Goal: Task Accomplishment & Management: Manage account settings

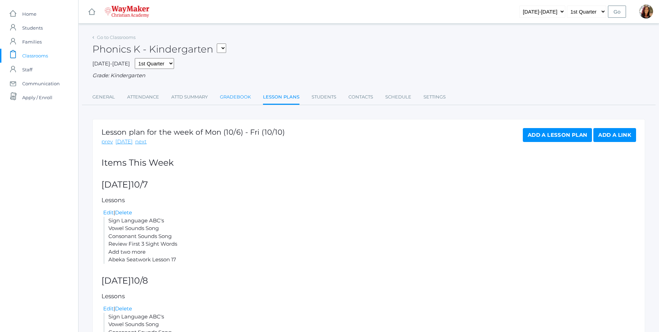
click at [223, 97] on link "Gradebook" at bounding box center [235, 97] width 31 height 14
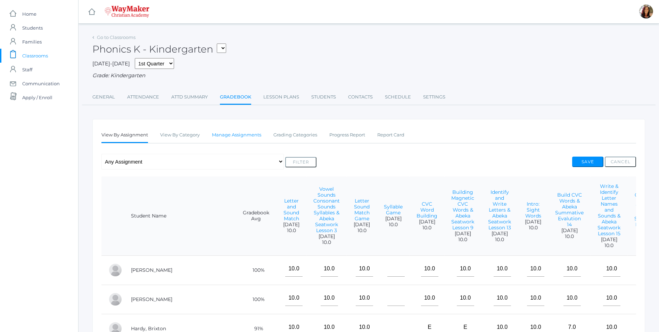
click at [232, 137] on link "Manage Assignments" at bounding box center [236, 135] width 49 height 14
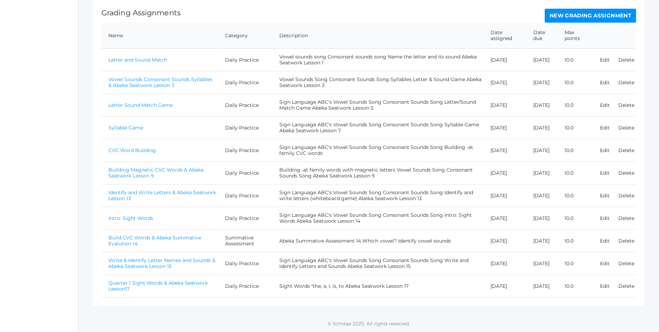
scroll to position [146, 0]
click at [599, 17] on link "New Grading Assignment" at bounding box center [590, 16] width 91 height 14
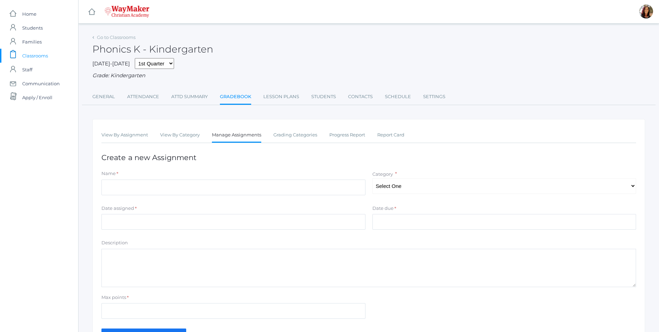
click at [165, 198] on div "Name *" at bounding box center [233, 184] width 271 height 28
click at [153, 193] on input "Name" at bounding box center [233, 187] width 264 height 16
type input "B"
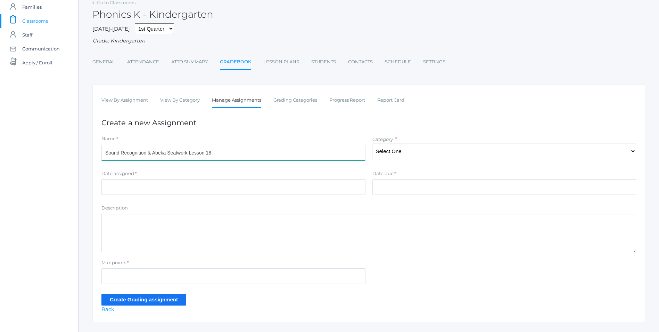
type input "Sound Recognition & Abeka Seatwork Lesson 18"
click at [609, 155] on select "Select One Daily Practice Summative Assessment" at bounding box center [505, 151] width 264 height 16
select select "1104"
click at [373, 144] on select "Select One Daily Practice Summative Assessment" at bounding box center [505, 151] width 264 height 16
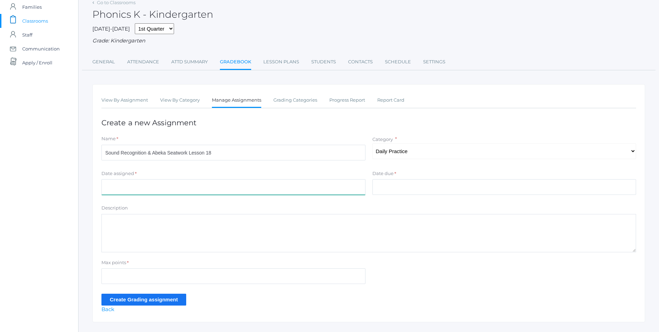
click at [120, 190] on input "Date assigned" at bounding box center [233, 187] width 264 height 16
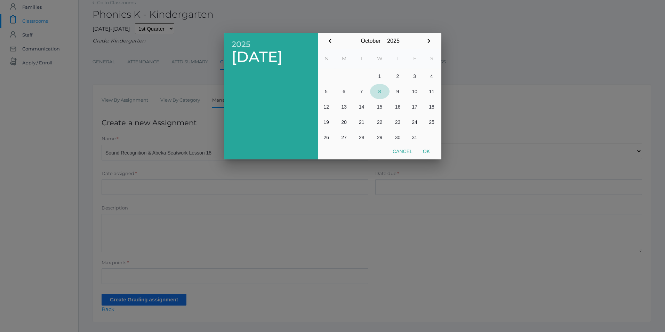
click at [380, 92] on button "8" at bounding box center [379, 91] width 19 height 15
click at [428, 150] on button "Ok" at bounding box center [425, 151] width 17 height 13
type input "[DATE]"
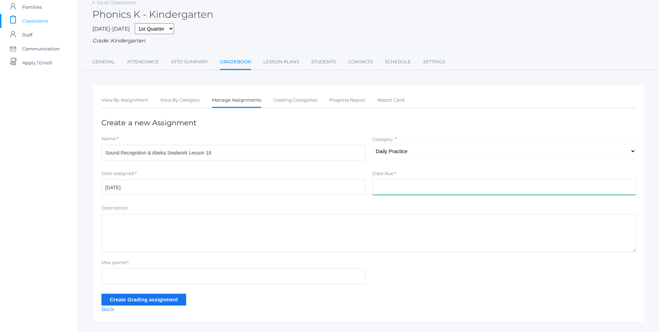
click at [397, 189] on input "Date due" at bounding box center [505, 187] width 264 height 16
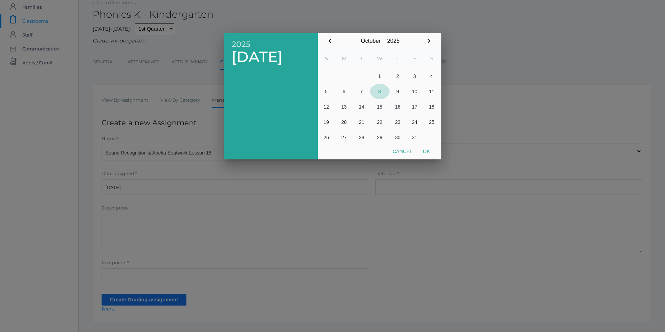
click at [381, 91] on button "8" at bounding box center [379, 91] width 19 height 15
click at [429, 152] on button "Ok" at bounding box center [425, 151] width 17 height 13
type input "[DATE]"
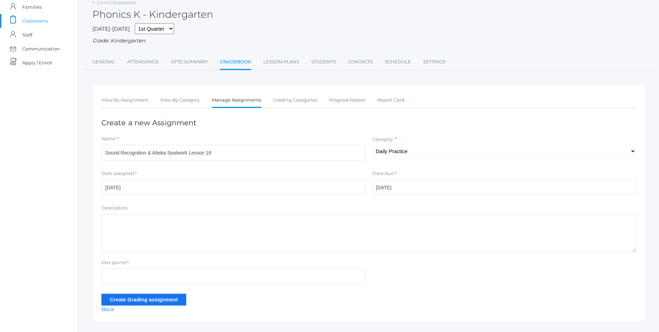
click at [161, 230] on textarea "Description" at bounding box center [368, 233] width 535 height 38
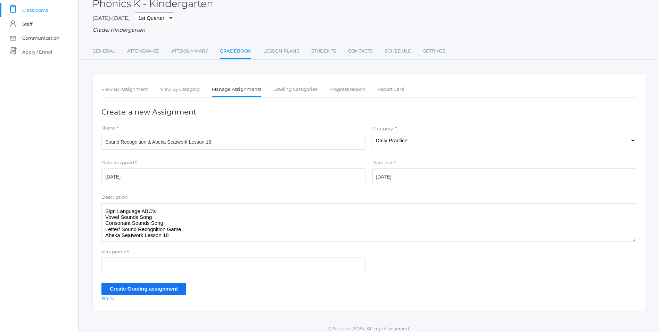
scroll to position [51, 0]
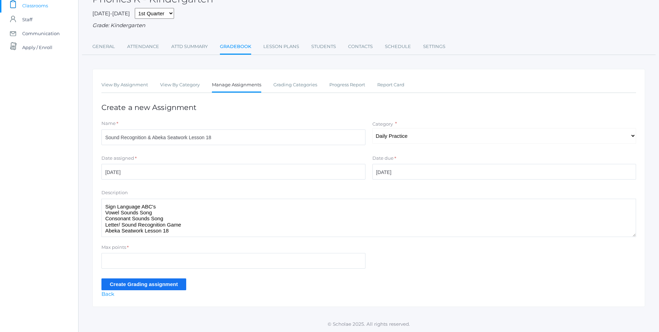
type textarea "Sign Language ABC's Vowel Sounds Song Consonant Sounds Song Letter/ Sound Recog…"
click at [116, 260] on input "Max points" at bounding box center [233, 261] width 264 height 16
type input "10"
click at [139, 283] on input "Create Grading assignment" at bounding box center [143, 283] width 85 height 11
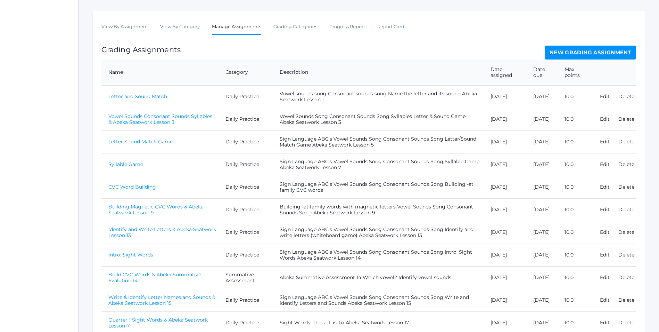
scroll to position [184, 0]
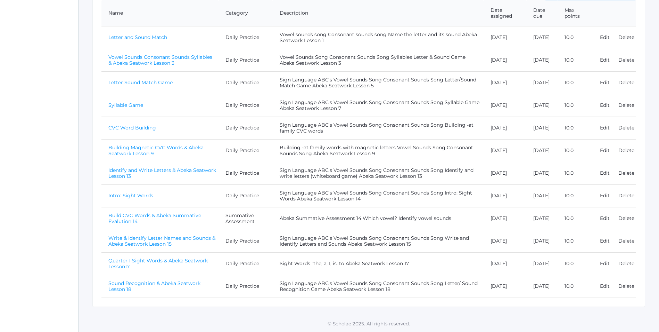
click at [166, 283] on link "Sound Recognition & Abeka Seatwork Lesson 18" at bounding box center [154, 286] width 92 height 12
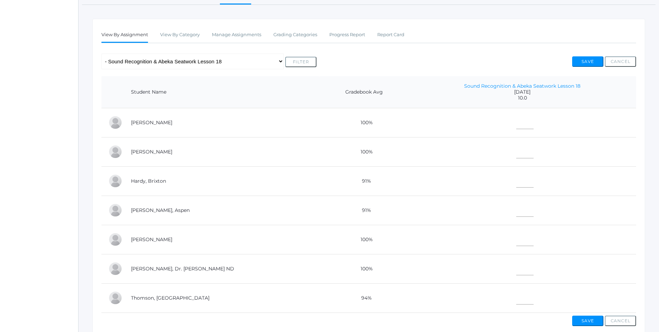
scroll to position [104, 0]
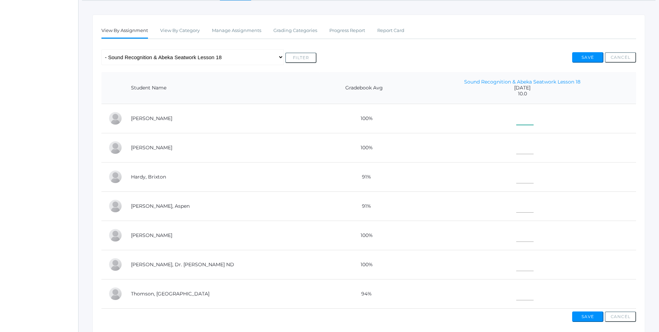
click at [516, 120] on input"] "text" at bounding box center [524, 117] width 17 height 16
type input"] "10"
click at [519, 148] on input"] "text" at bounding box center [524, 146] width 17 height 16
type input"] "10"
click at [516, 174] on input"] "text" at bounding box center [524, 176] width 17 height 16
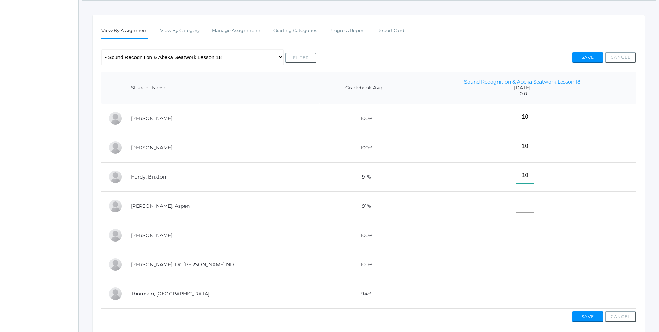
type input"] "10"
click at [516, 212] on input"] "text" at bounding box center [524, 205] width 17 height 16
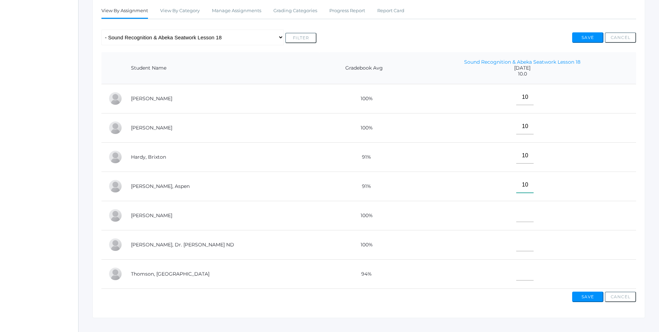
scroll to position [141, 0]
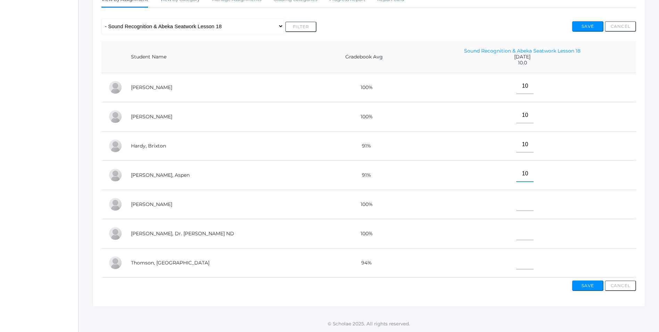
type input"] "10"
click at [516, 224] on input"] "text" at bounding box center [524, 232] width 17 height 16
type input"] "E"
click at [516, 257] on input"] "text" at bounding box center [524, 261] width 17 height 16
type input"] "10"
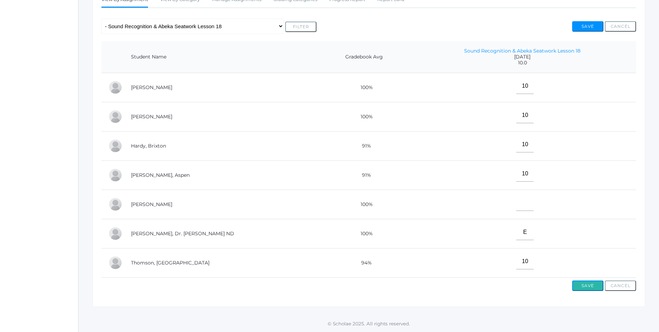
click at [594, 285] on button "Save" at bounding box center [587, 285] width 31 height 10
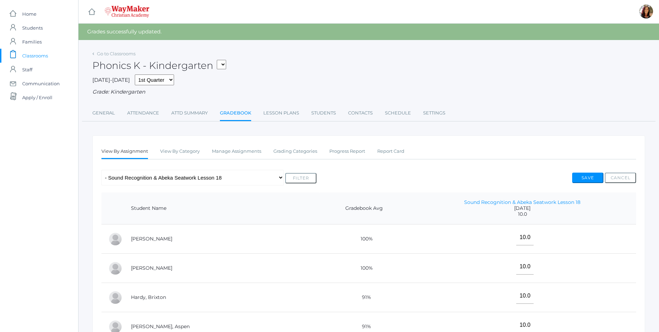
click at [226, 65] on select "KINDER - Phonics K Kindergarten KINDER - Literacy K Kindergarten KINDER - Bible…" at bounding box center [221, 64] width 9 height 9
select select "2557"
click at [219, 60] on select "KINDER - Phonics K Kindergarten KINDER - Literacy K Kindergarten KINDER - Bible…" at bounding box center [221, 64] width 9 height 9
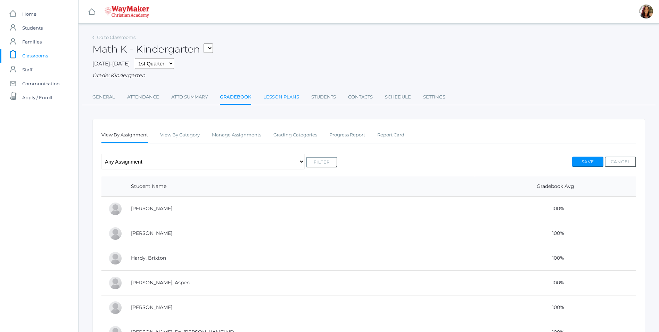
click at [283, 101] on link "Lesson Plans" at bounding box center [281, 97] width 36 height 14
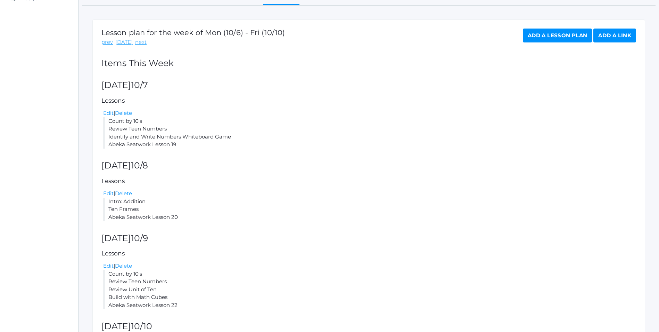
scroll to position [104, 0]
